Goal: Task Accomplishment & Management: Complete application form

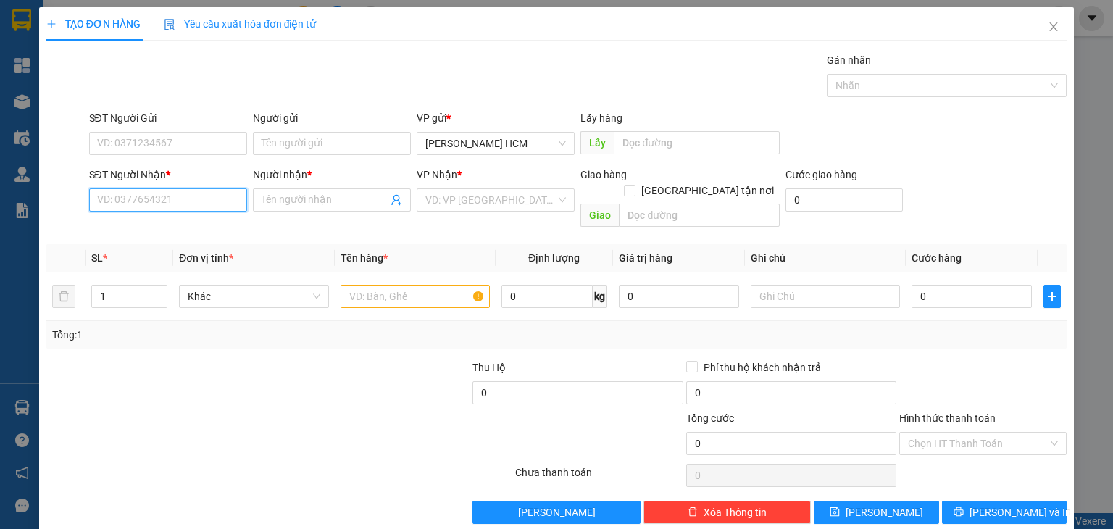
click at [159, 208] on input "SĐT Người Nhận *" at bounding box center [168, 199] width 158 height 23
click at [165, 220] on div "0989692983 - Trí" at bounding box center [165, 228] width 139 height 16
type input "0989692983"
type input "Trí"
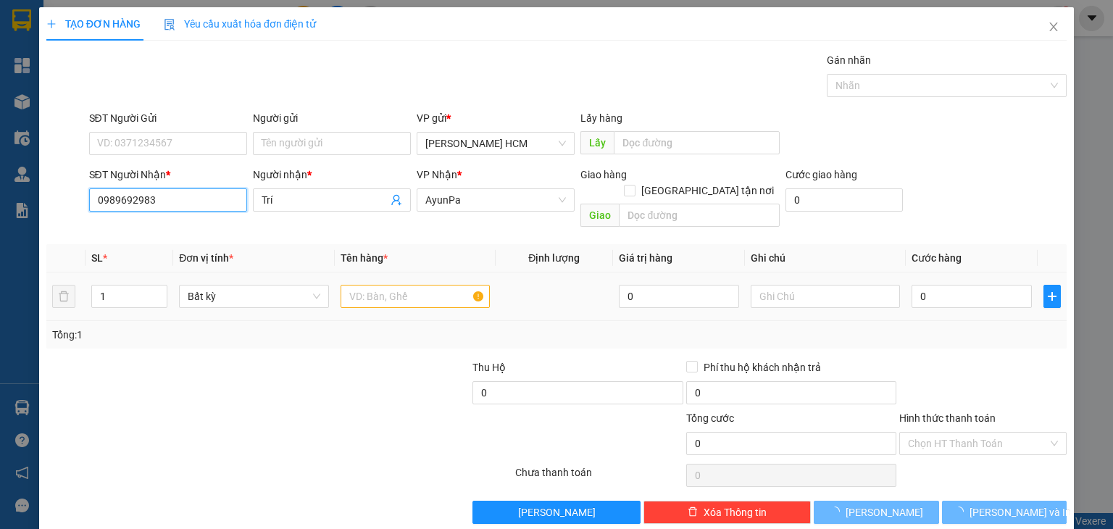
type input "0989692983"
click at [359, 286] on input "text" at bounding box center [415, 296] width 149 height 23
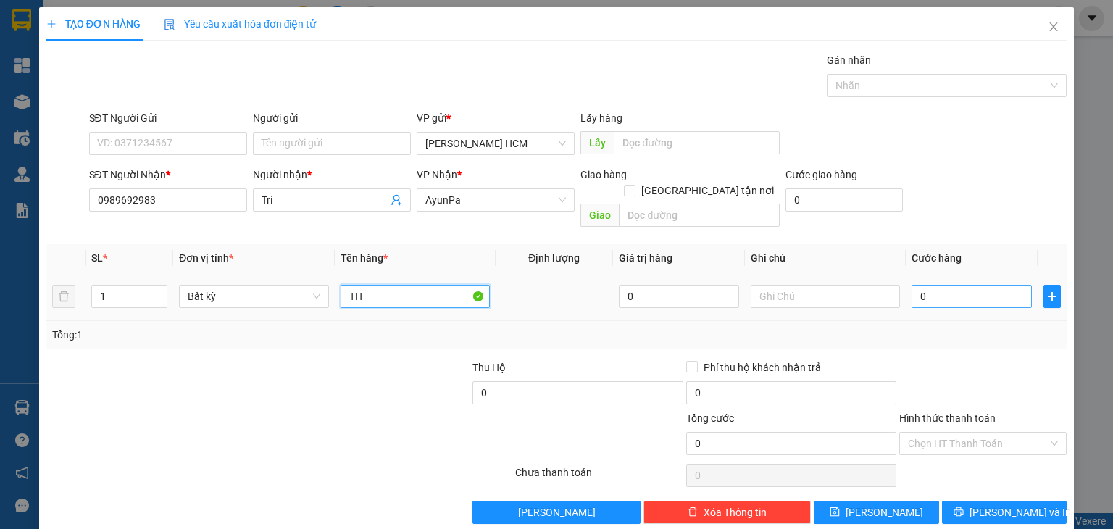
type input "TH"
click at [912, 285] on input "0" at bounding box center [972, 296] width 120 height 23
type input "50"
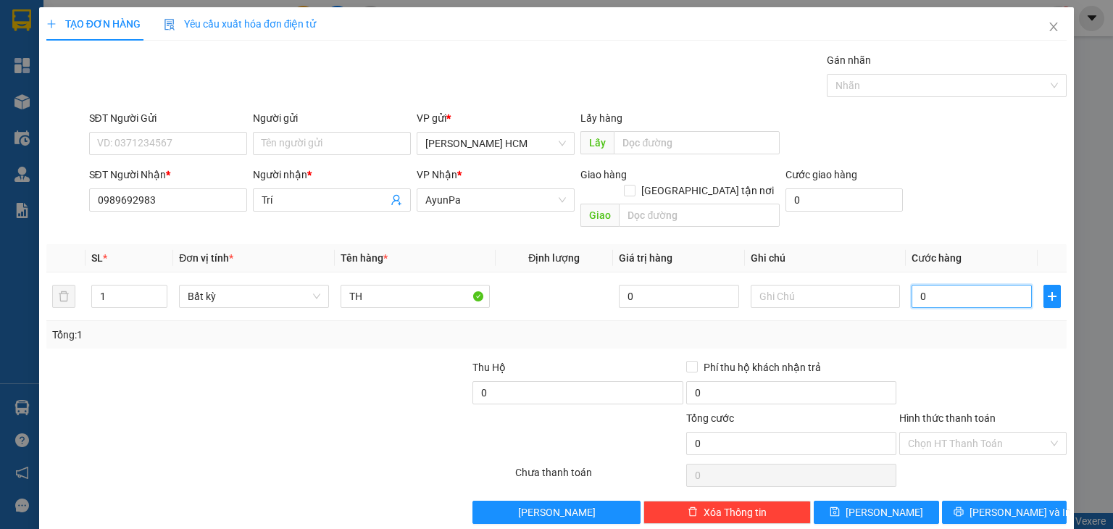
type input "50"
type input "50.000"
drag, startPoint x: 942, startPoint y: 343, endPoint x: 971, endPoint y: 380, distance: 47.0
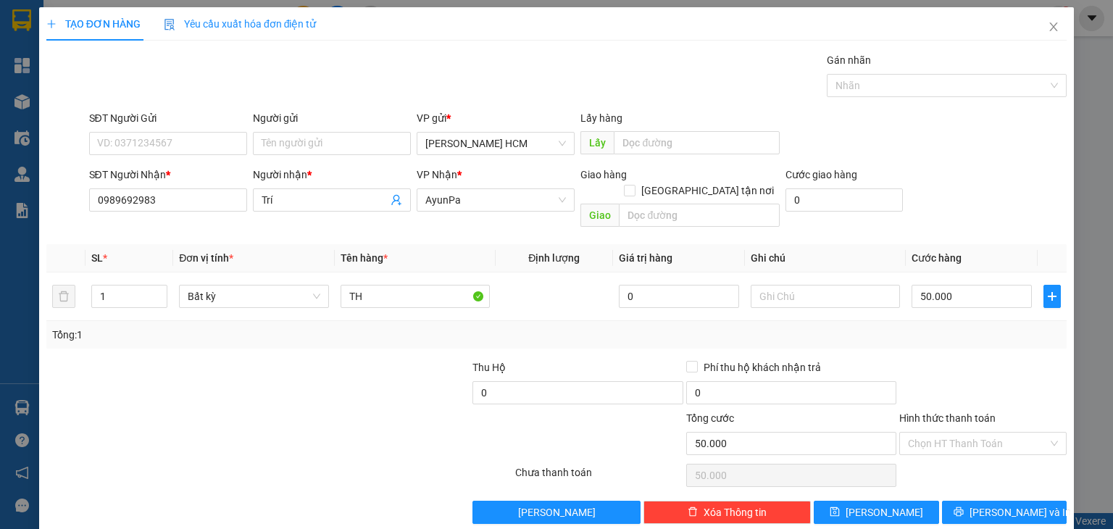
click at [944, 360] on div at bounding box center [983, 385] width 170 height 51
click at [1018, 504] on span "[PERSON_NAME] và In" at bounding box center [1020, 512] width 101 height 16
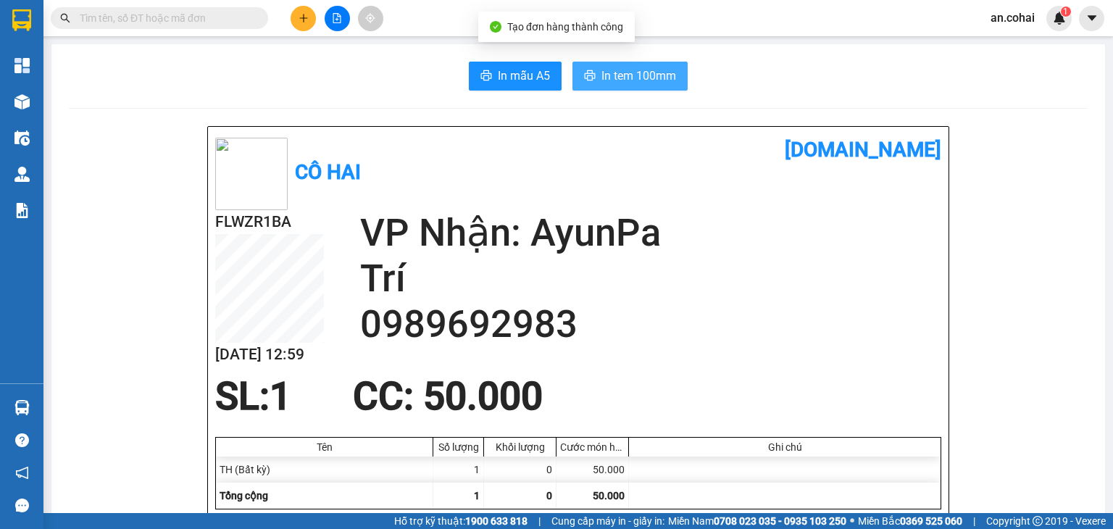
click at [646, 78] on span "In tem 100mm" at bounding box center [639, 76] width 75 height 18
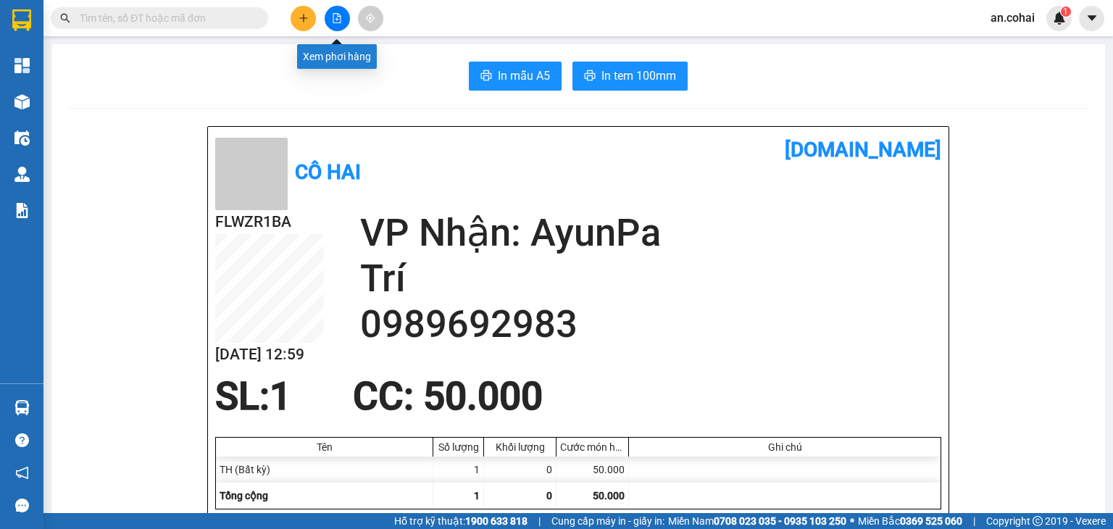
click at [336, 16] on icon "file-add" at bounding box center [337, 18] width 10 height 10
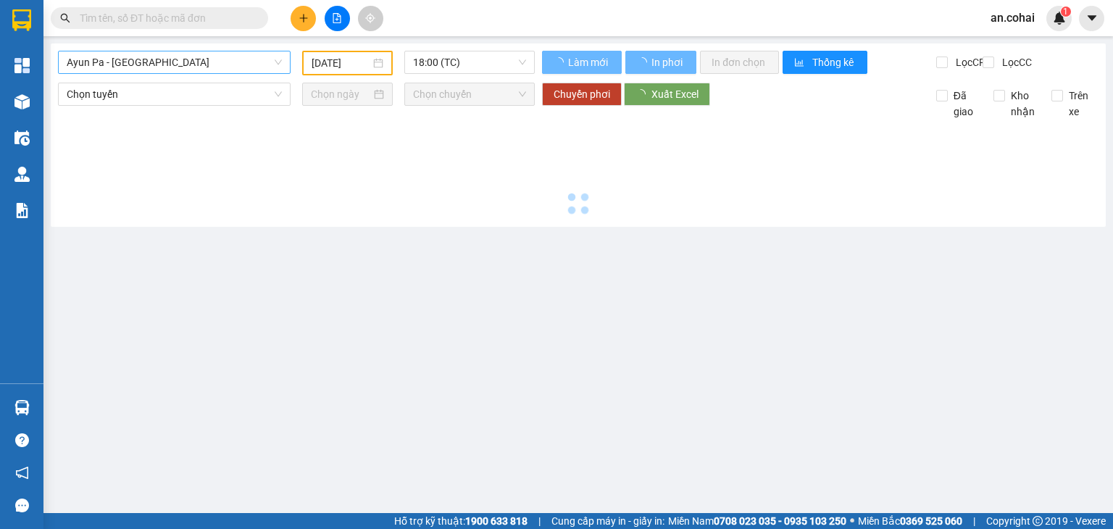
type input "[DATE]"
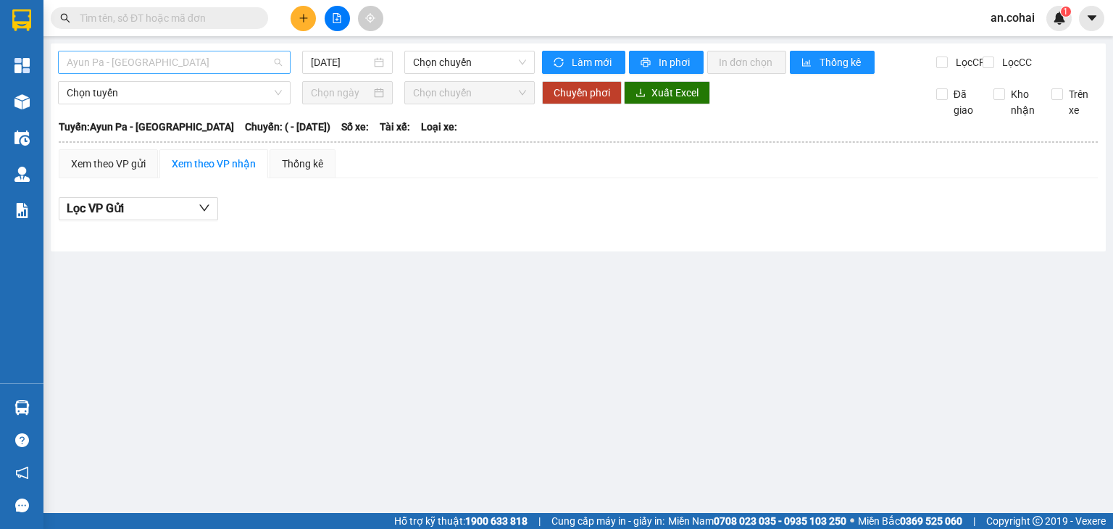
click at [154, 52] on span "Ayun Pa - [GEOGRAPHIC_DATA]" at bounding box center [174, 62] width 215 height 22
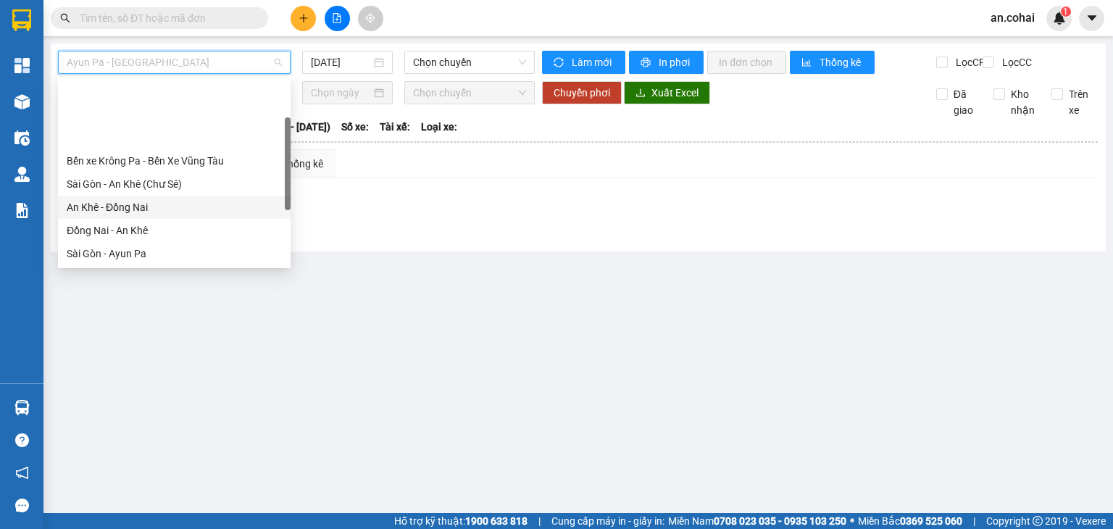
scroll to position [72, 0]
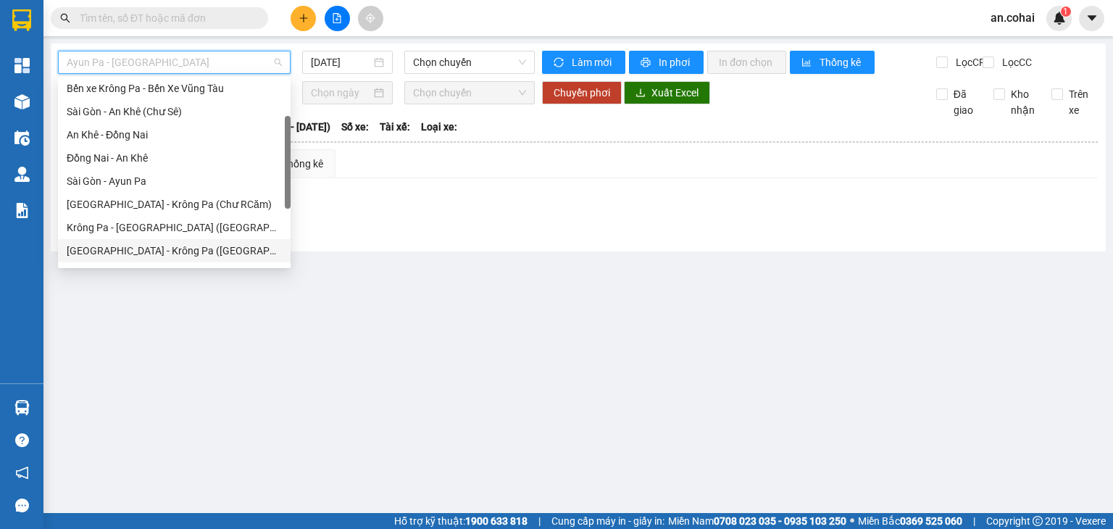
click at [145, 250] on div "[GEOGRAPHIC_DATA] - Krông Pa ([GEOGRAPHIC_DATA])" at bounding box center [174, 251] width 215 height 16
type input "[DATE]"
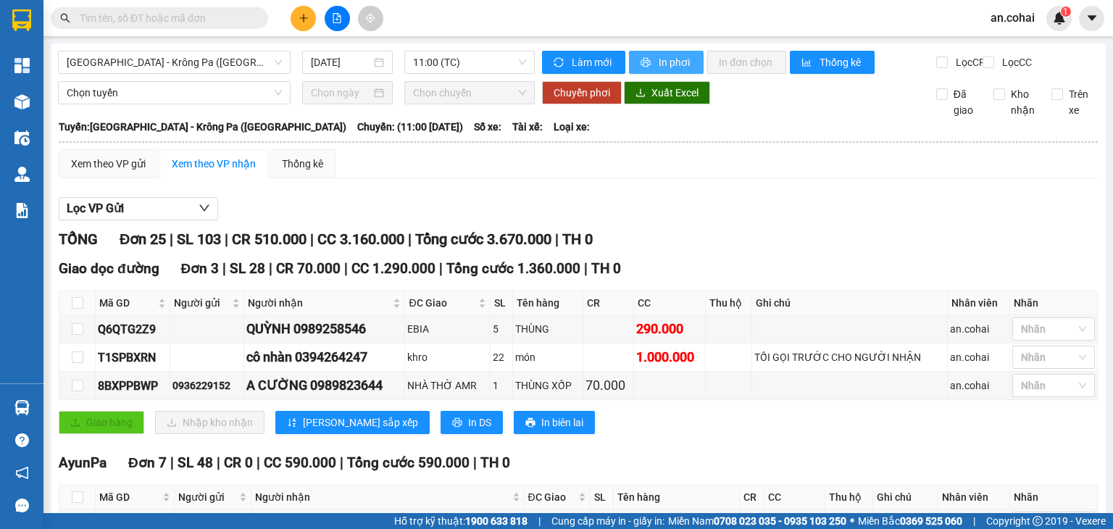
click at [676, 61] on span "In phơi" at bounding box center [675, 62] width 33 height 16
click at [299, 17] on icon "plus" at bounding box center [304, 18] width 10 height 10
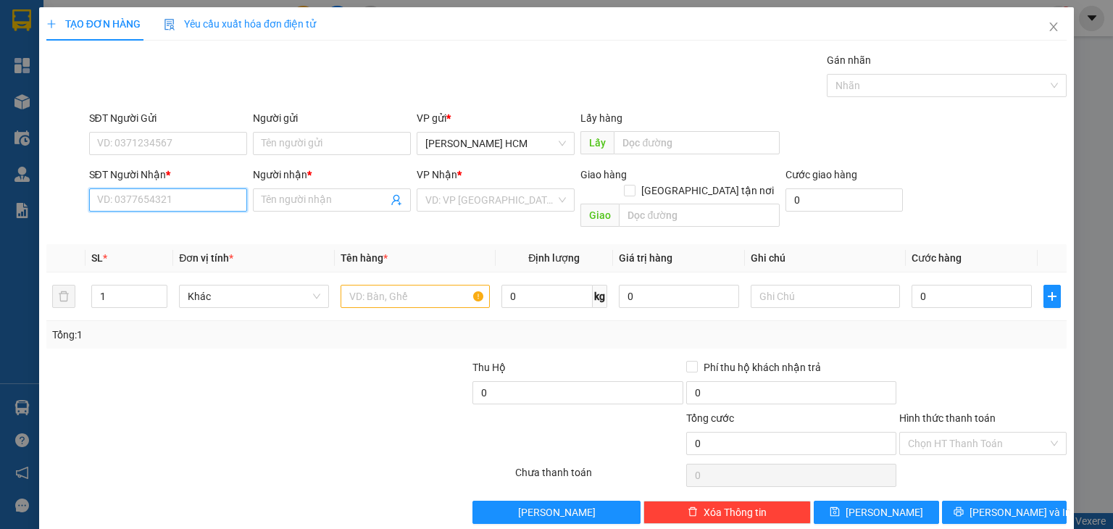
click at [164, 202] on input "SĐT Người Nhận *" at bounding box center [168, 199] width 158 height 23
type input "9"
type input "0986313805"
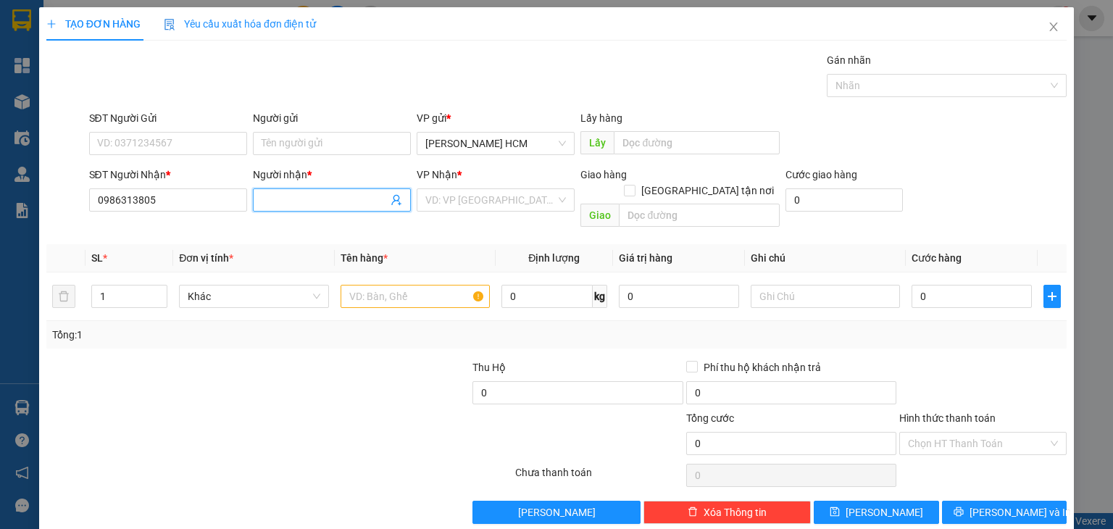
click at [311, 193] on input "Người nhận *" at bounding box center [325, 200] width 126 height 16
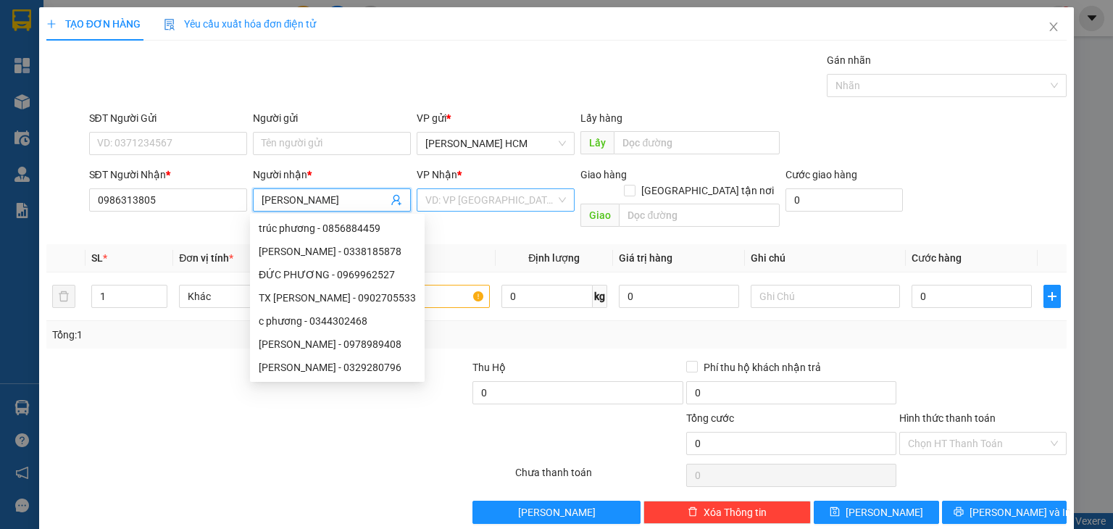
type input "[PERSON_NAME]"
click at [507, 195] on input "search" at bounding box center [490, 200] width 130 height 22
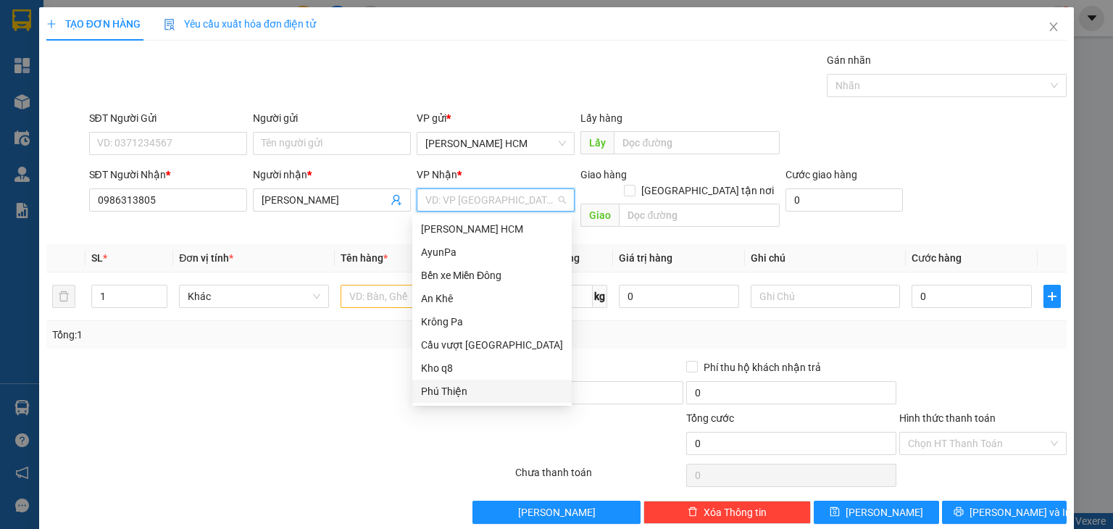
drag, startPoint x: 455, startPoint y: 384, endPoint x: 402, endPoint y: 318, distance: 85.0
click at [454, 383] on div "Phú Thiện" at bounding box center [492, 391] width 142 height 16
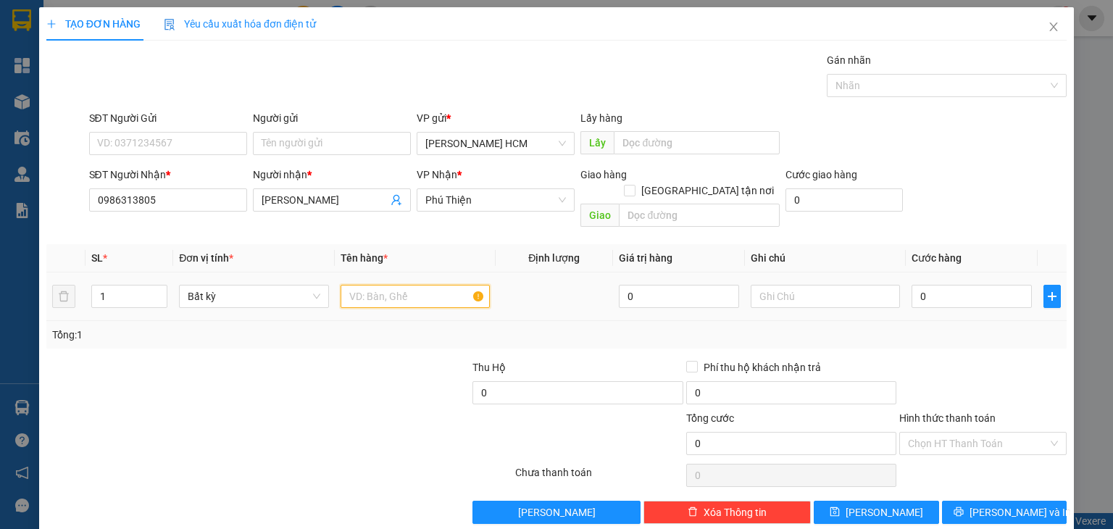
click at [369, 285] on input "text" at bounding box center [415, 296] width 149 height 23
type input "KIỆN"
click at [915, 285] on input "0" at bounding box center [972, 296] width 120 height 23
click at [912, 285] on input "0" at bounding box center [972, 296] width 120 height 23
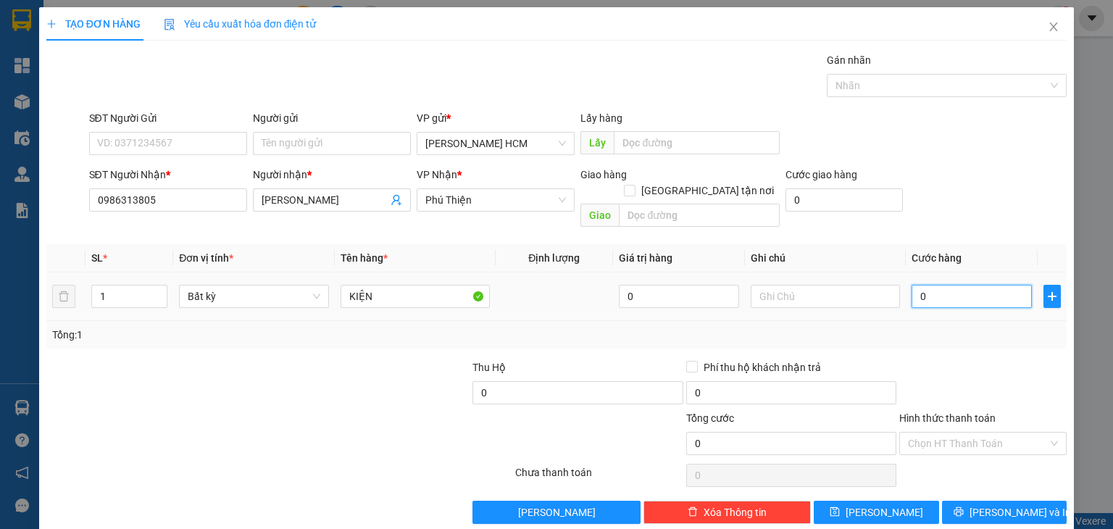
click at [915, 285] on input "0" at bounding box center [972, 296] width 120 height 23
click at [912, 285] on input "0" at bounding box center [972, 296] width 120 height 23
click at [913, 285] on input "0" at bounding box center [972, 296] width 120 height 23
click at [912, 285] on input "0" at bounding box center [972, 296] width 120 height 23
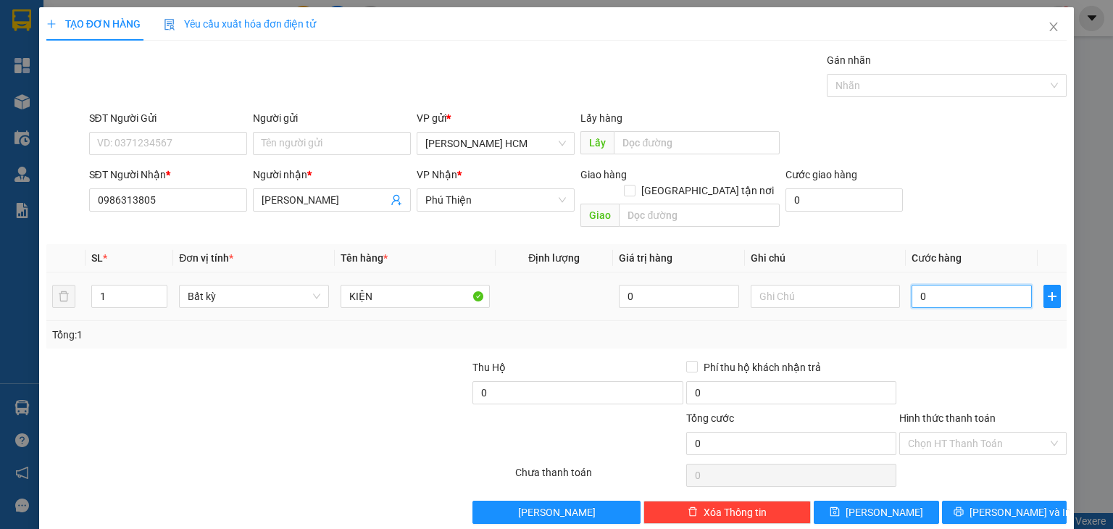
click at [912, 285] on input "0" at bounding box center [972, 296] width 120 height 23
click at [923, 299] on td "0" at bounding box center [972, 297] width 132 height 49
click at [912, 285] on input "0" at bounding box center [972, 296] width 120 height 23
click at [906, 280] on td "0" at bounding box center [972, 297] width 132 height 49
type input "70"
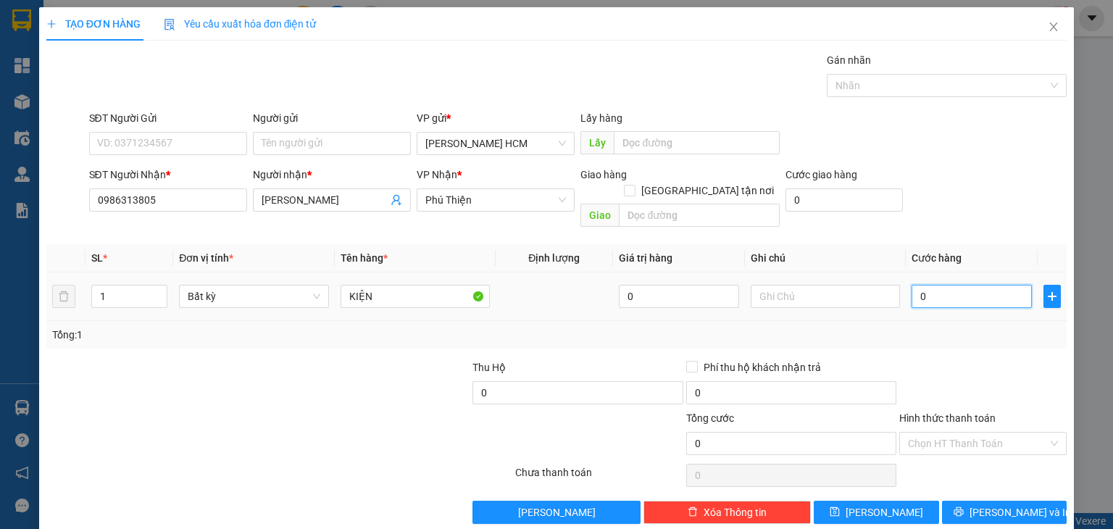
type input "70"
type input "70.000"
click at [934, 327] on div "Tổng: 1" at bounding box center [556, 335] width 1009 height 16
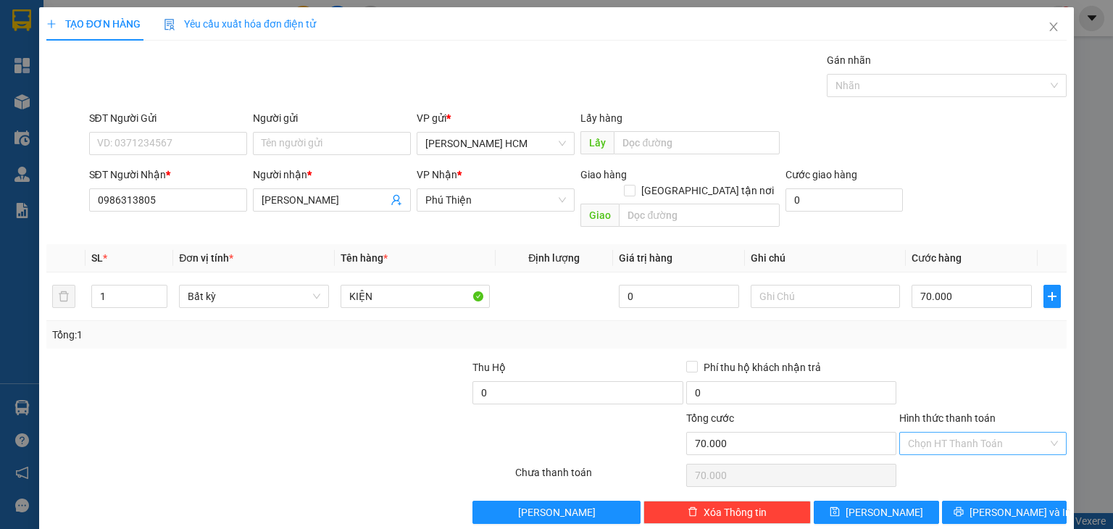
click at [976, 433] on input "Hình thức thanh toán" at bounding box center [978, 444] width 140 height 22
click at [963, 447] on div "Tại văn phòng" at bounding box center [974, 455] width 149 height 16
type input "0"
click at [980, 501] on button "[PERSON_NAME] và In" at bounding box center [1004, 512] width 125 height 23
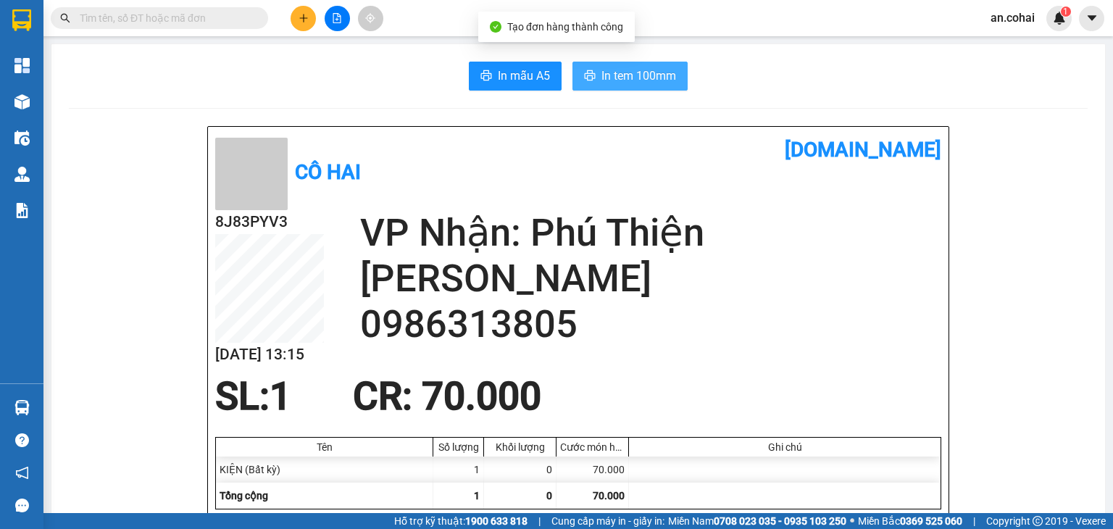
click at [652, 68] on span "In tem 100mm" at bounding box center [639, 76] width 75 height 18
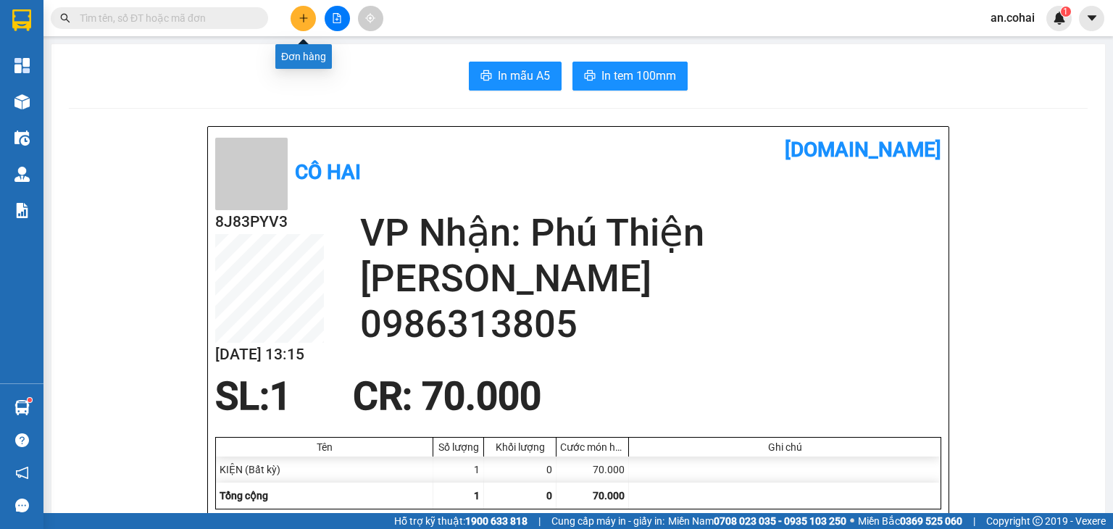
click at [302, 17] on icon "plus" at bounding box center [304, 18] width 10 height 10
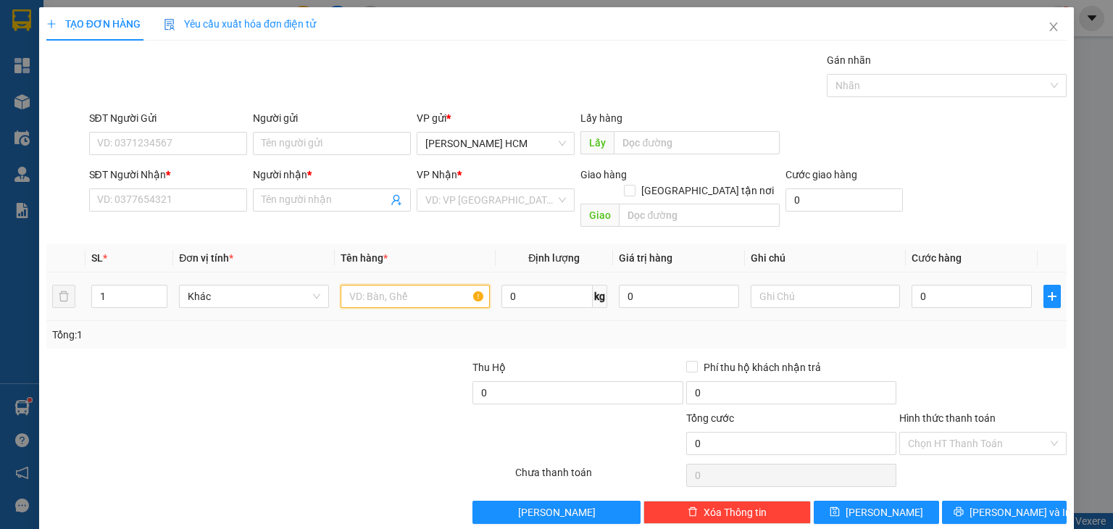
click at [389, 285] on input "text" at bounding box center [415, 296] width 149 height 23
type input "bao"
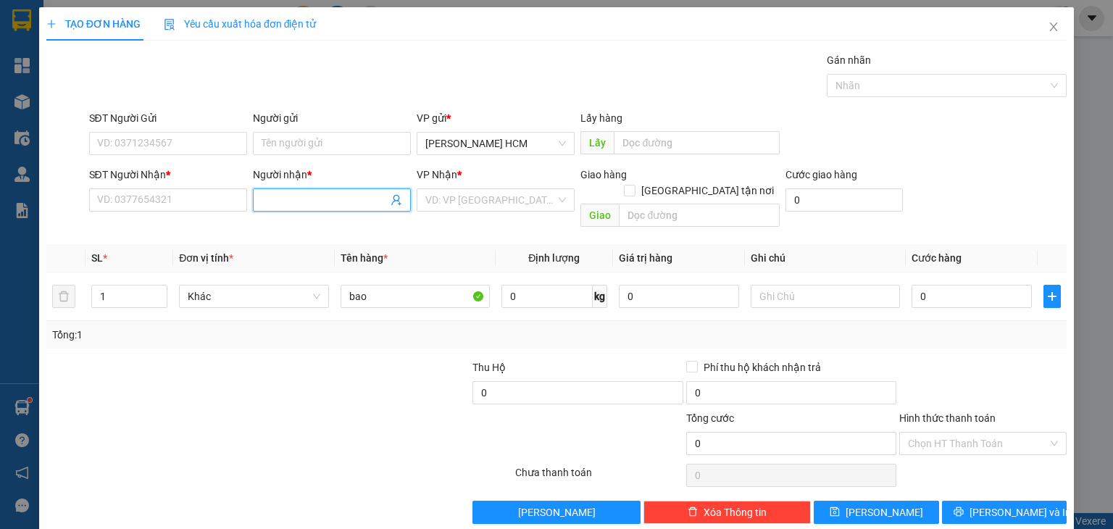
click at [283, 188] on span at bounding box center [332, 199] width 158 height 23
type input "nhật khang"
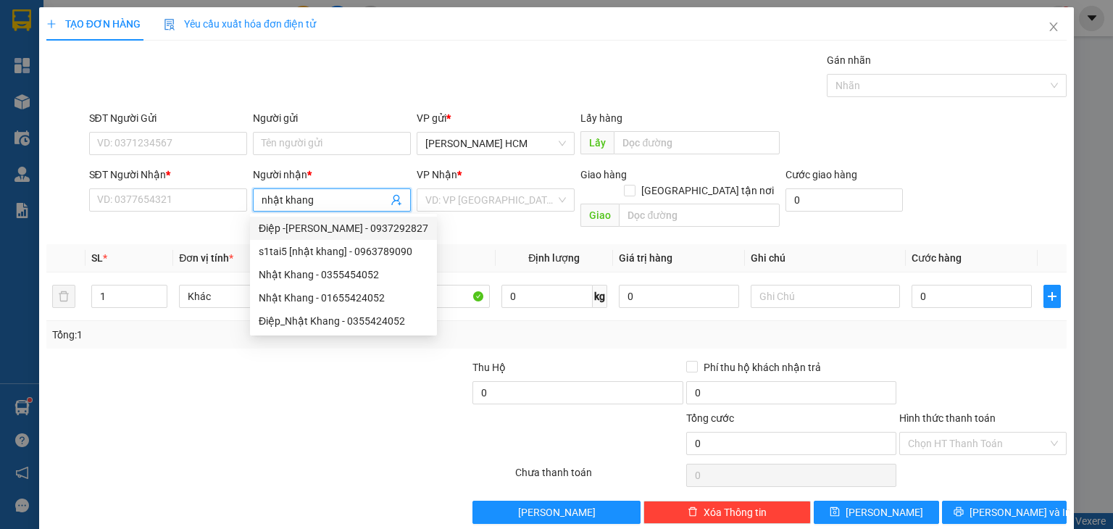
click at [341, 223] on div "Điệp -[PERSON_NAME] - 0937292827" at bounding box center [344, 228] width 170 height 16
type input "0937292827"
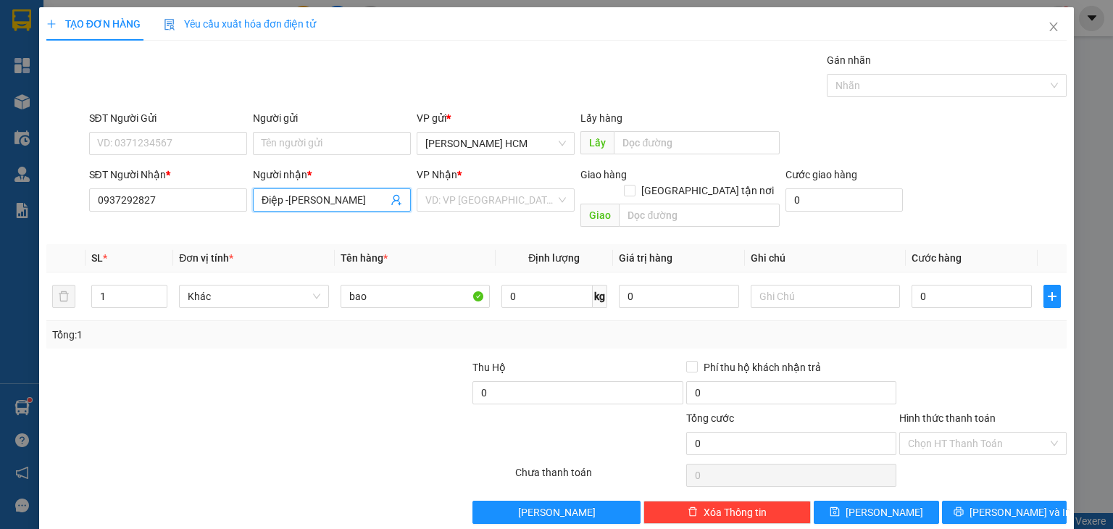
type input "Điệp -[PERSON_NAME]"
click at [462, 184] on div "VP Nhận *" at bounding box center [496, 178] width 158 height 22
click at [460, 197] on input "search" at bounding box center [490, 200] width 130 height 22
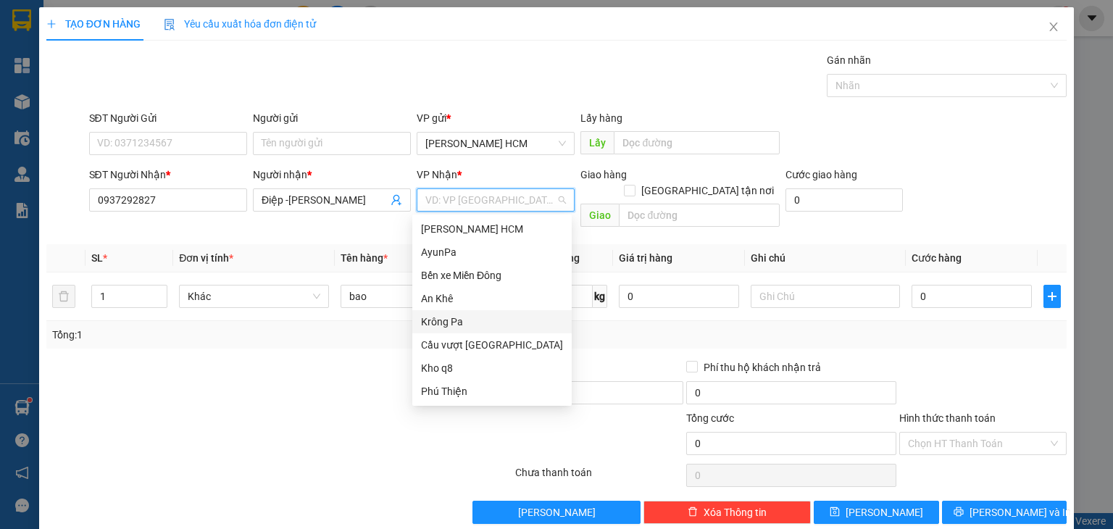
click at [451, 314] on div "Krông Pa" at bounding box center [492, 322] width 142 height 16
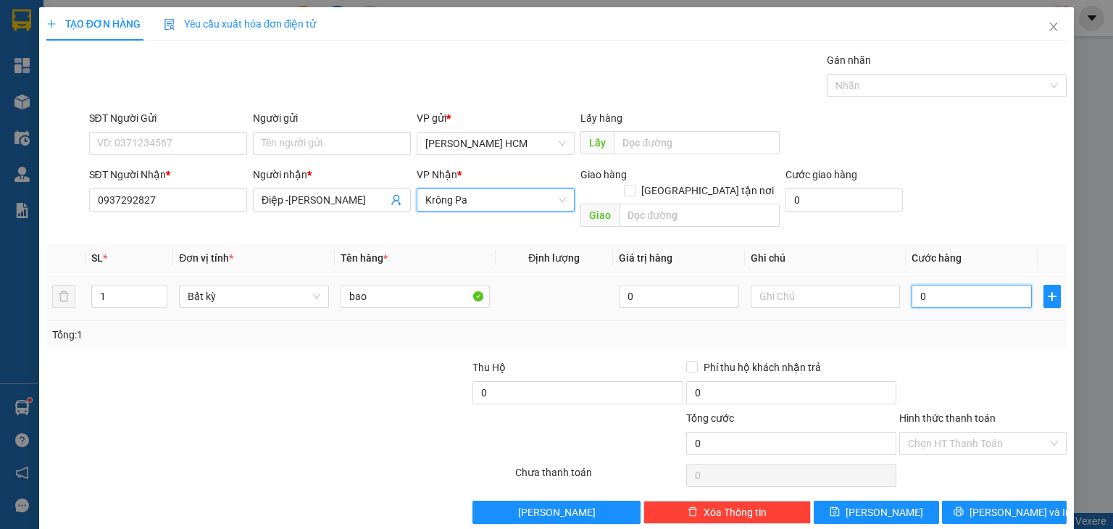
click at [915, 285] on input "0" at bounding box center [972, 296] width 120 height 23
click at [913, 285] on input "0" at bounding box center [972, 296] width 120 height 23
click at [939, 321] on div "Tổng: 1" at bounding box center [556, 335] width 1021 height 28
click at [951, 481] on div "Transit Pickup Surcharge Ids Transit Deliver Surcharge Ids Transit Deliver Surc…" at bounding box center [556, 288] width 1021 height 472
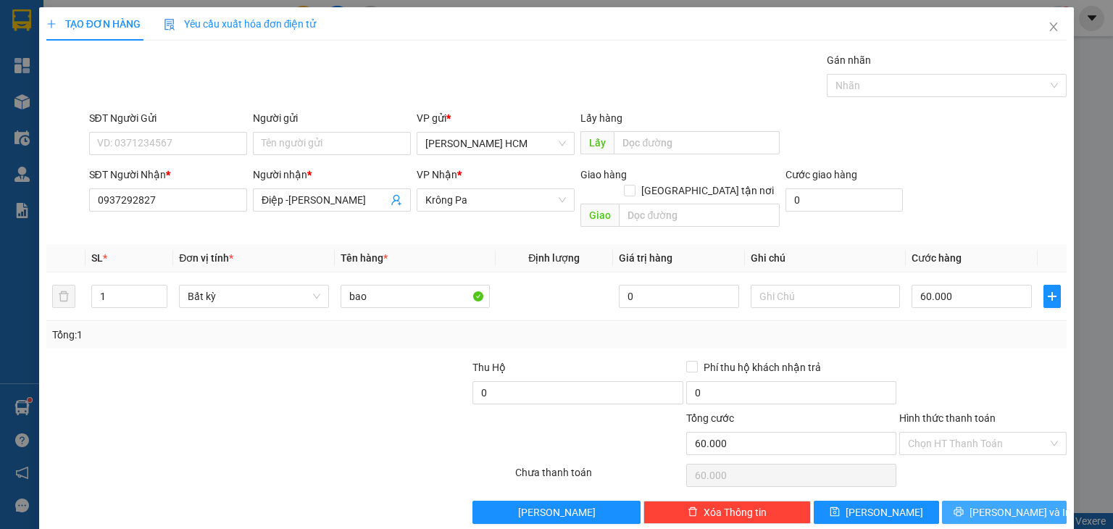
click at [954, 501] on button "[PERSON_NAME] và In" at bounding box center [1004, 512] width 125 height 23
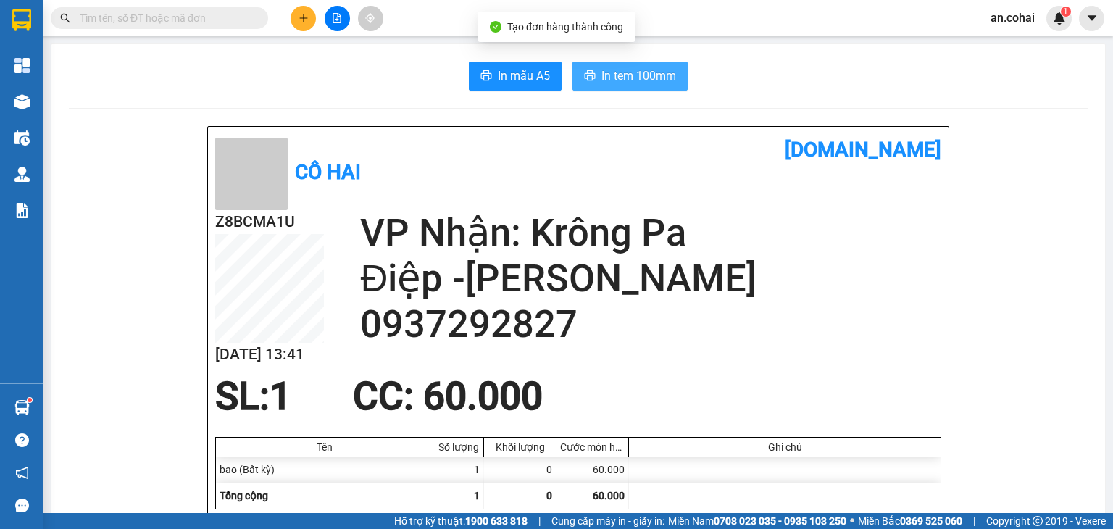
click at [653, 87] on button "In tem 100mm" at bounding box center [630, 76] width 115 height 29
click at [824, 456] on div "Ghi chú" at bounding box center [785, 447] width 312 height 19
